Goal: Task Accomplishment & Management: Manage account settings

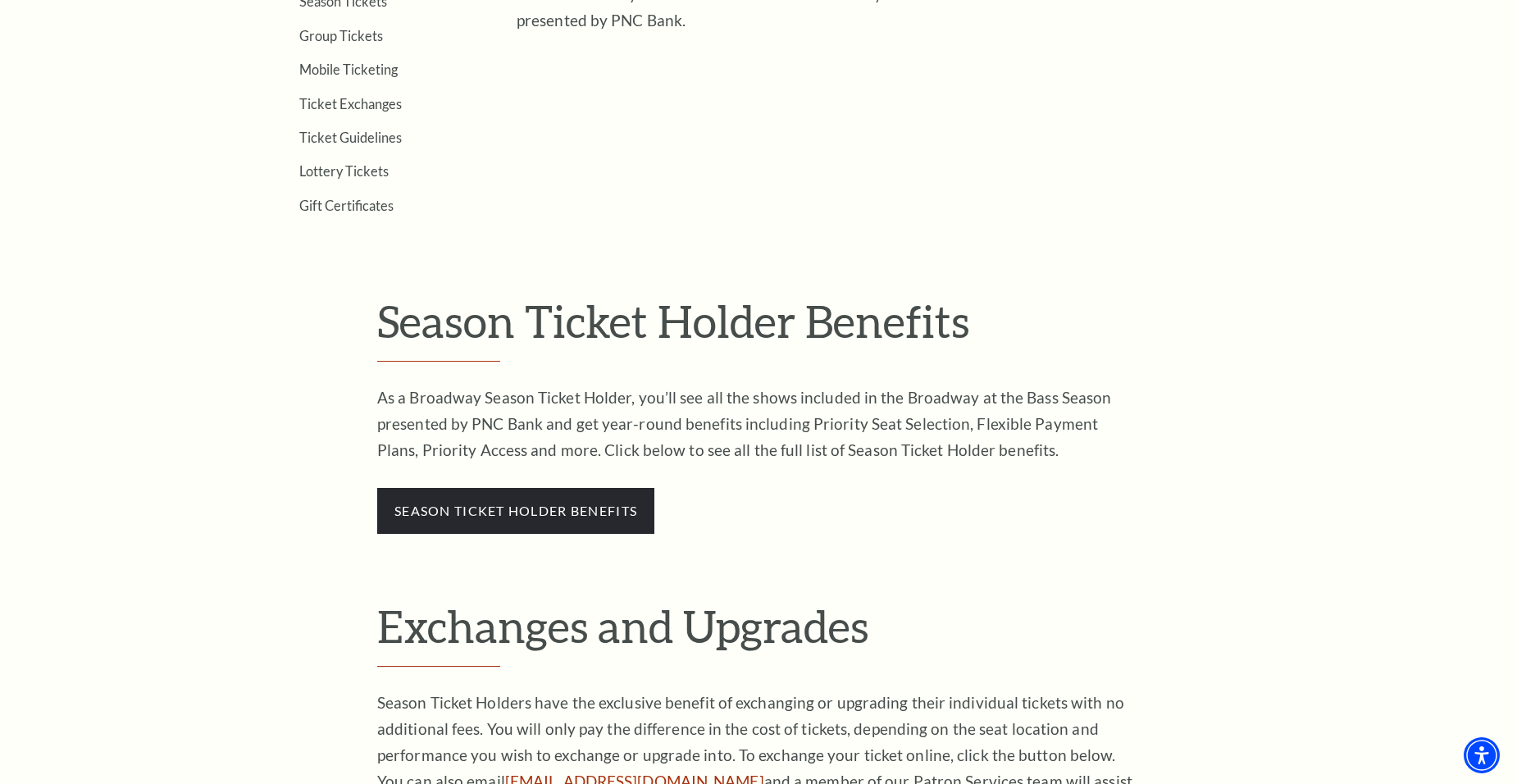
scroll to position [983, 0]
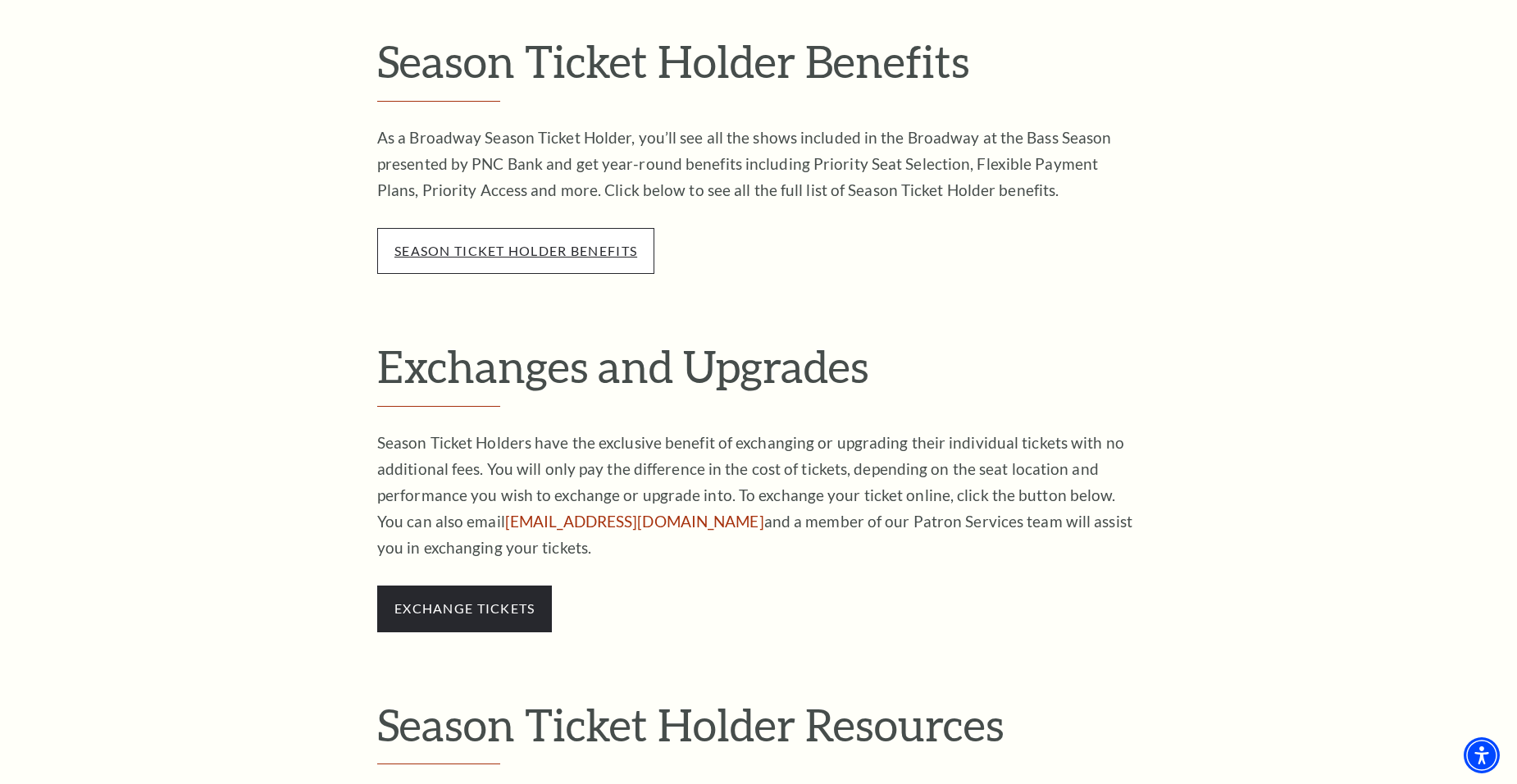
click at [504, 253] on link "season ticket holder benefits" at bounding box center [515, 250] width 243 height 15
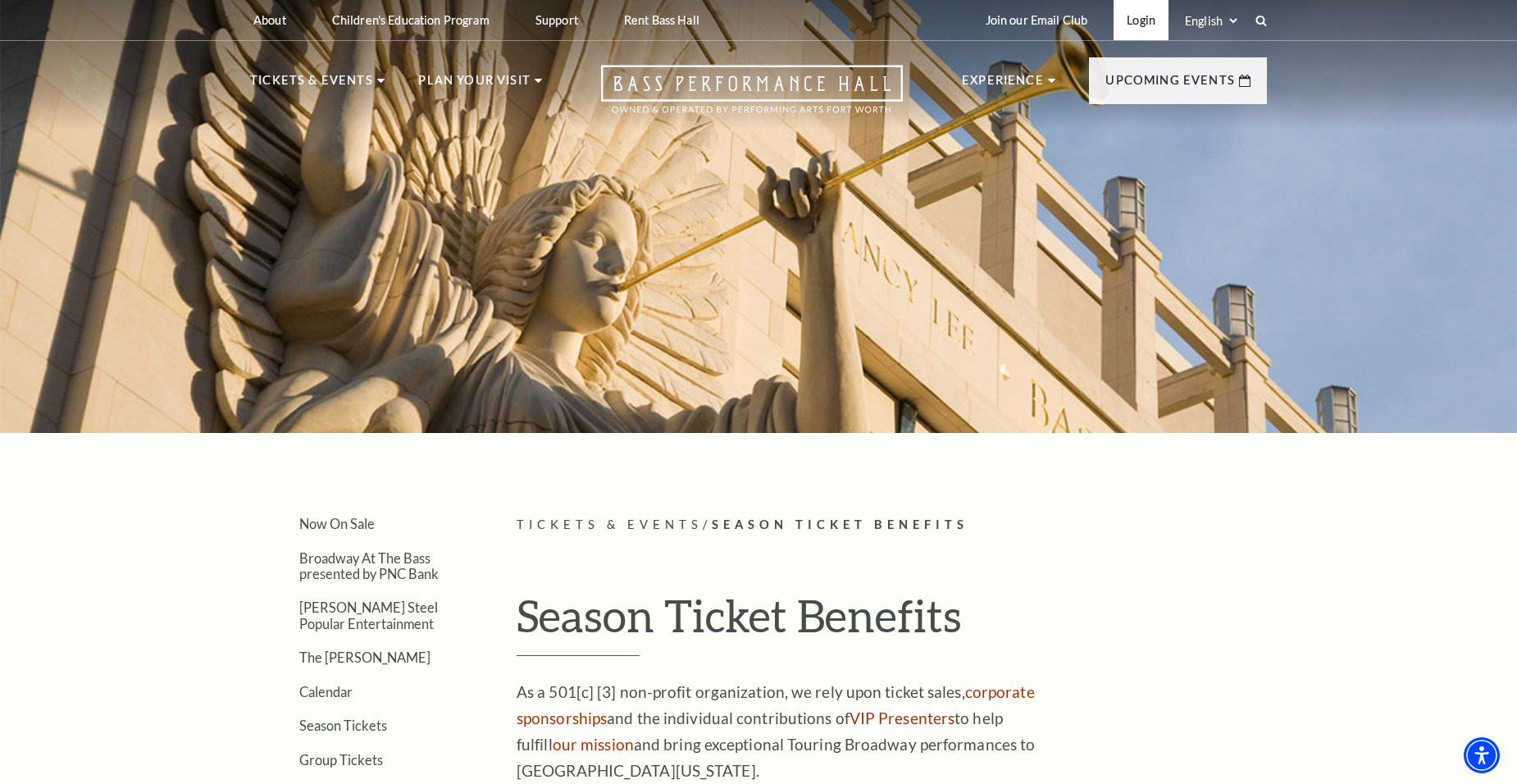
click at [1146, 24] on link "Login" at bounding box center [1140, 20] width 55 height 40
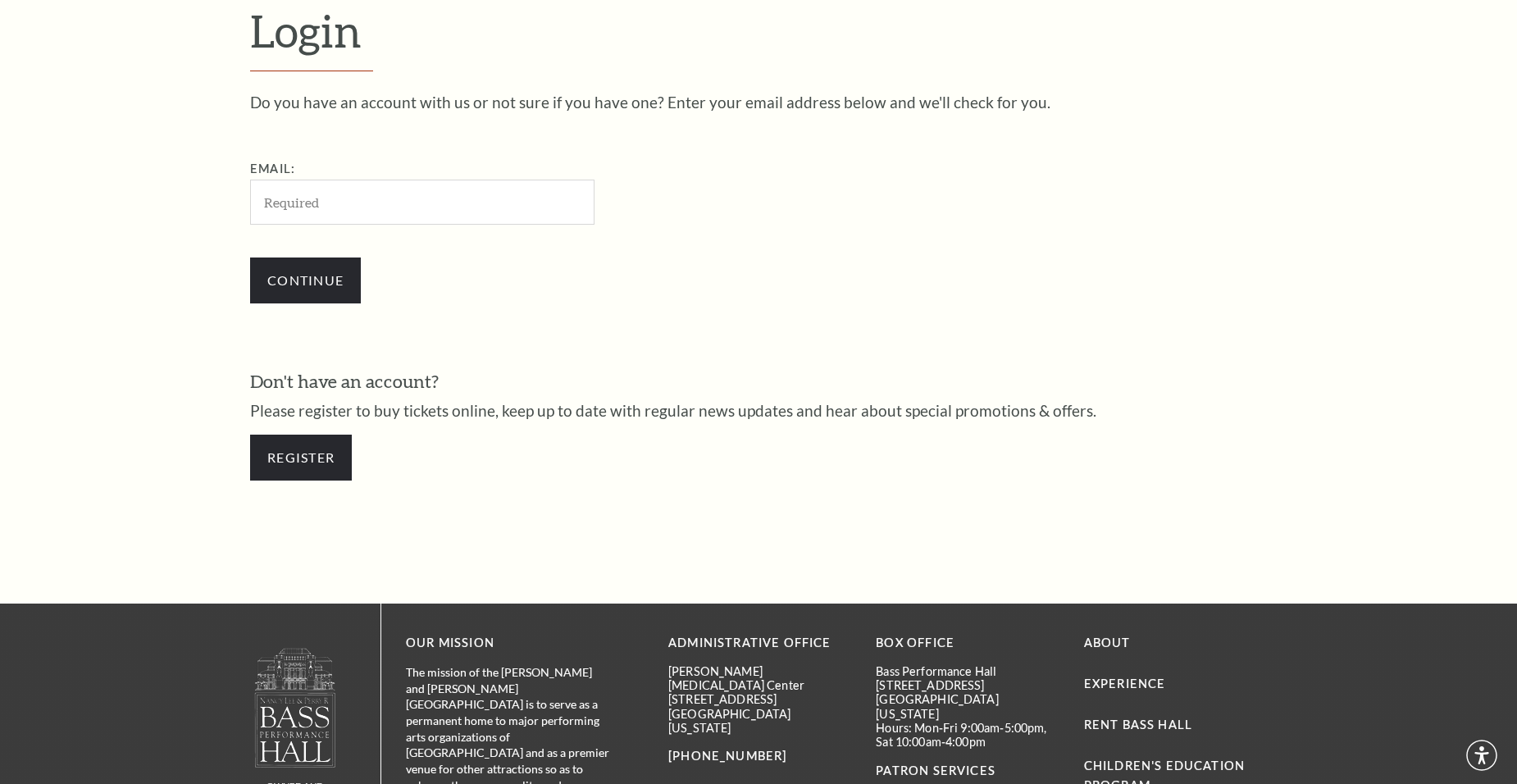
scroll to position [540, 0]
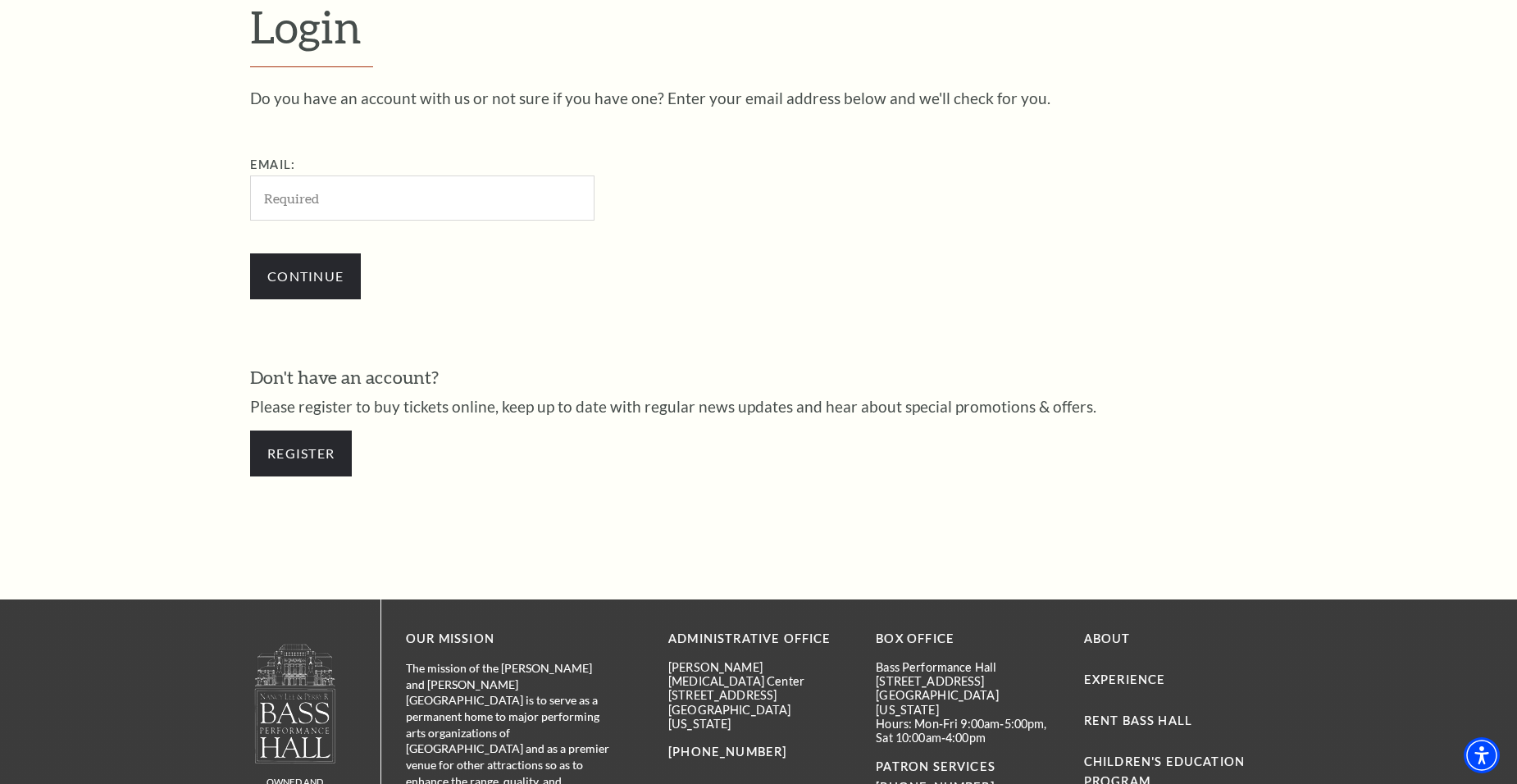
click at [381, 214] on input "Email:" at bounding box center [422, 197] width 344 height 45
type input "jennifer.m.levi@gmail.com"
click at [310, 282] on input "Continue" at bounding box center [305, 276] width 110 height 46
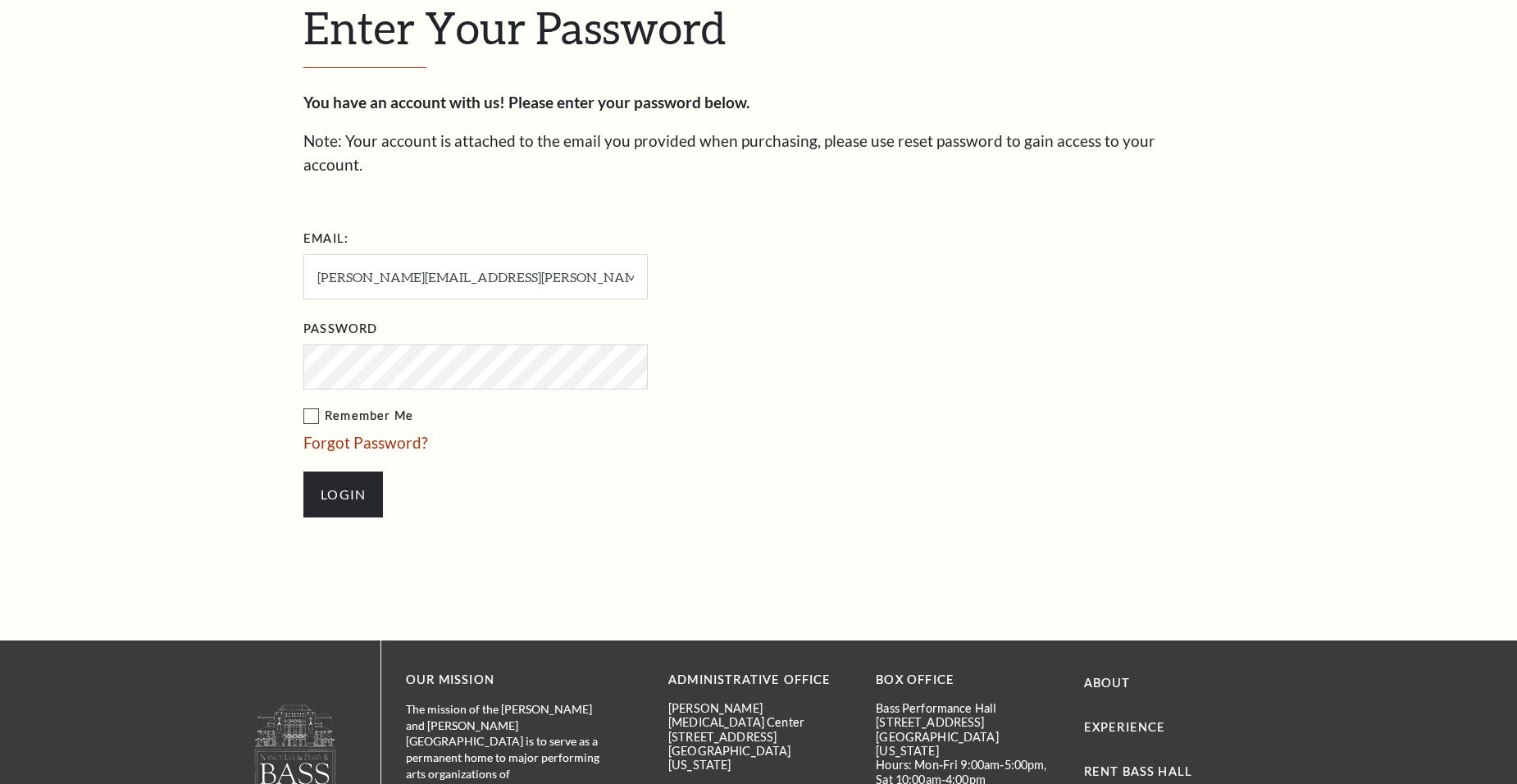
scroll to position [555, 0]
click at [303, 471] on input "Login" at bounding box center [342, 494] width 80 height 46
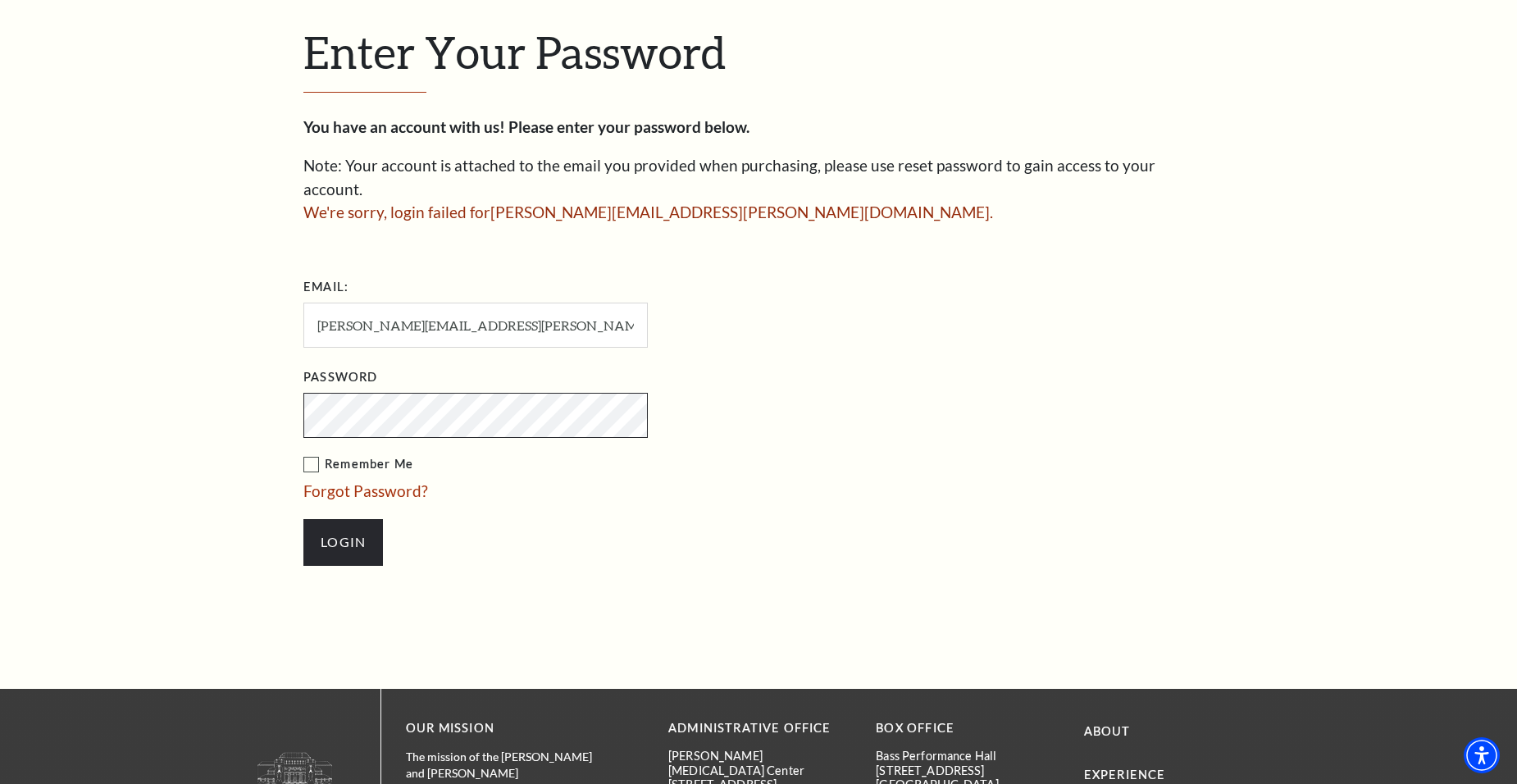
click at [303, 519] on input "Login" at bounding box center [342, 542] width 80 height 46
